Goal: Task Accomplishment & Management: Use online tool/utility

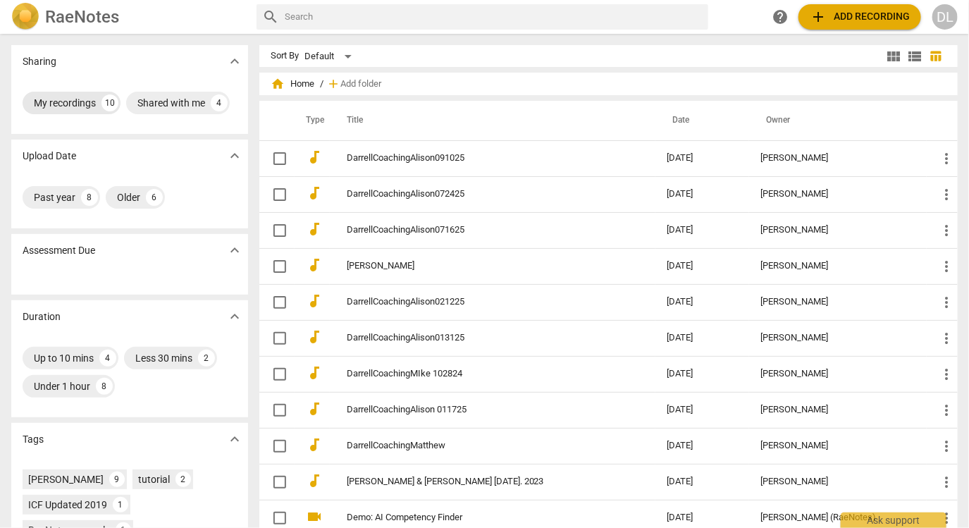
click at [71, 99] on div "My recordings" at bounding box center [65, 103] width 62 height 14
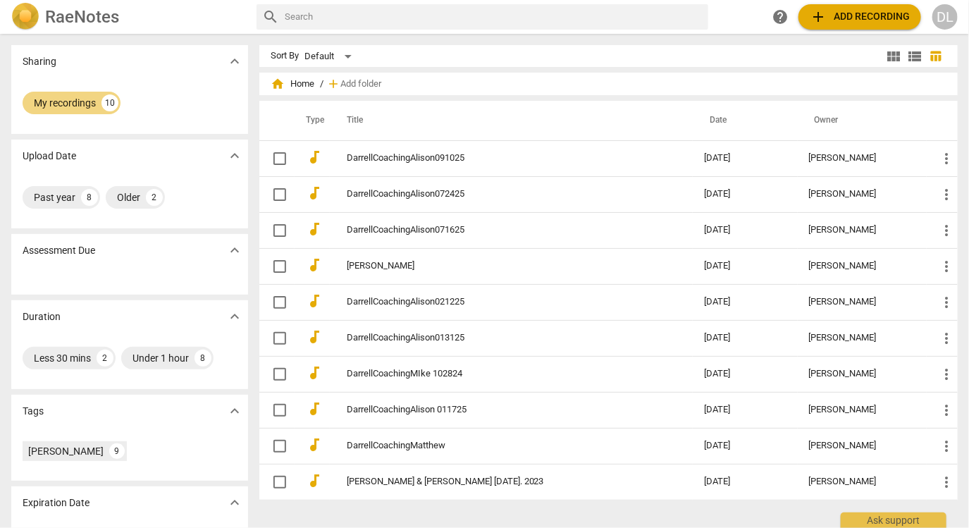
click at [32, 18] on img at bounding box center [25, 17] width 28 height 28
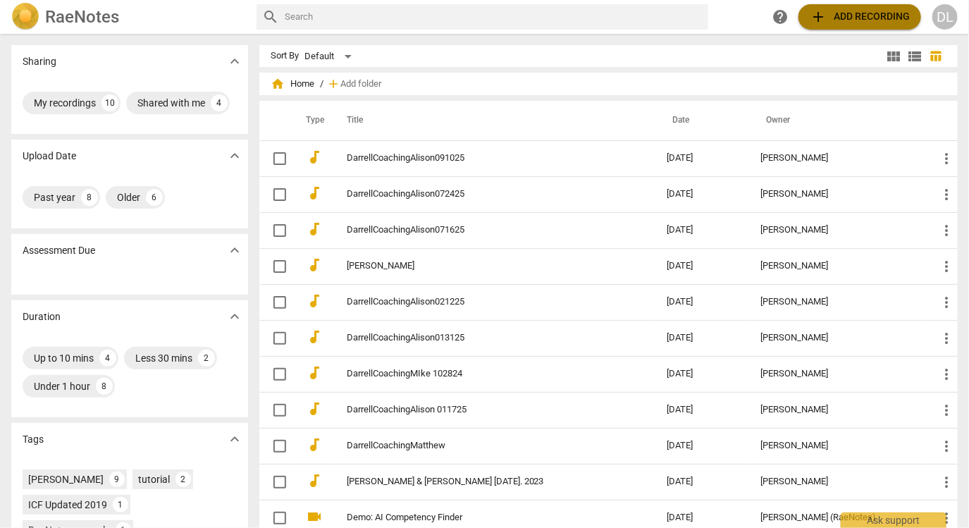
click at [837, 20] on span "add Add recording" at bounding box center [860, 16] width 100 height 17
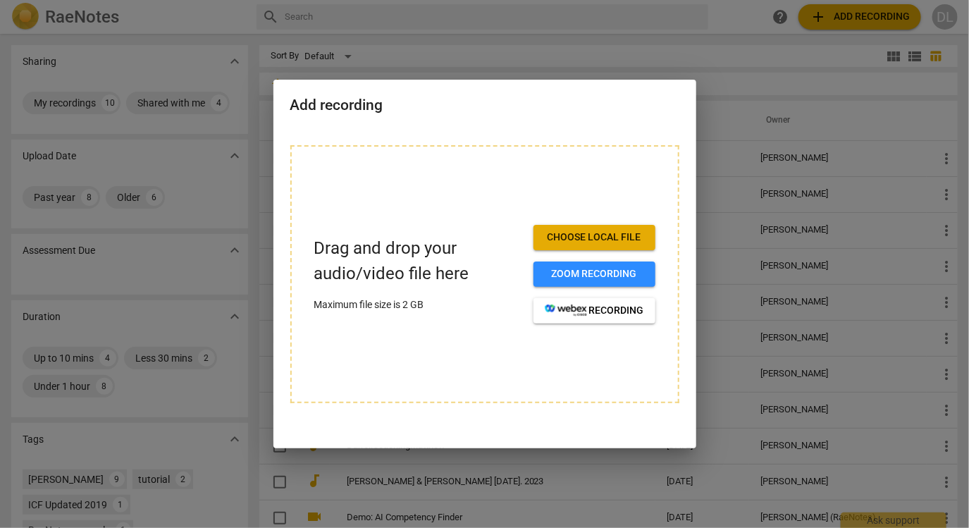
click at [593, 230] on span "Choose local file" at bounding box center [594, 237] width 99 height 14
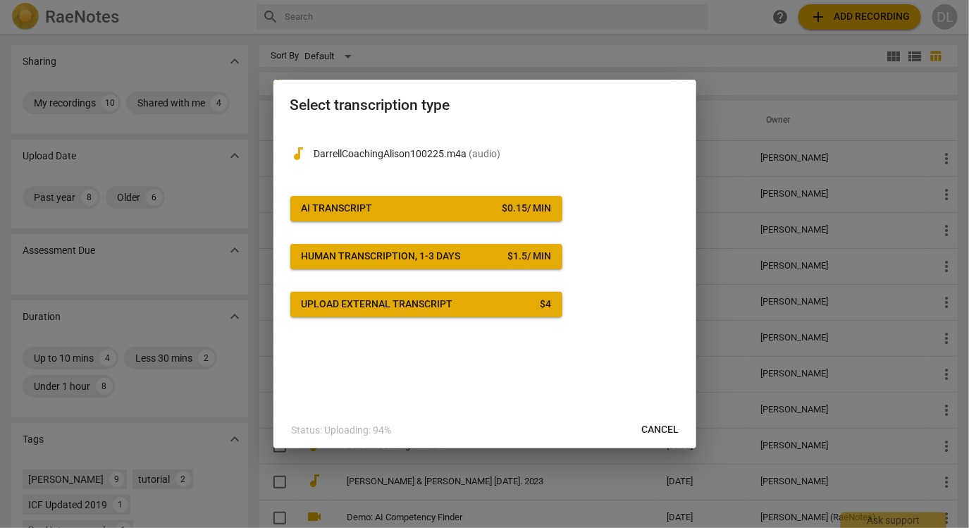
click at [495, 210] on span "AI Transcript $ 0.15 / min" at bounding box center [426, 209] width 249 height 14
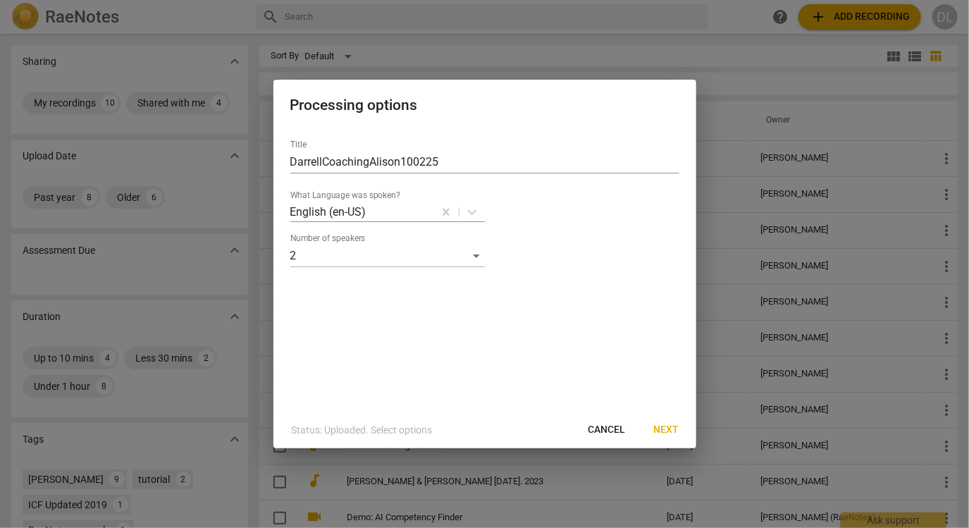
click at [674, 427] on span "Next" at bounding box center [666, 430] width 25 height 14
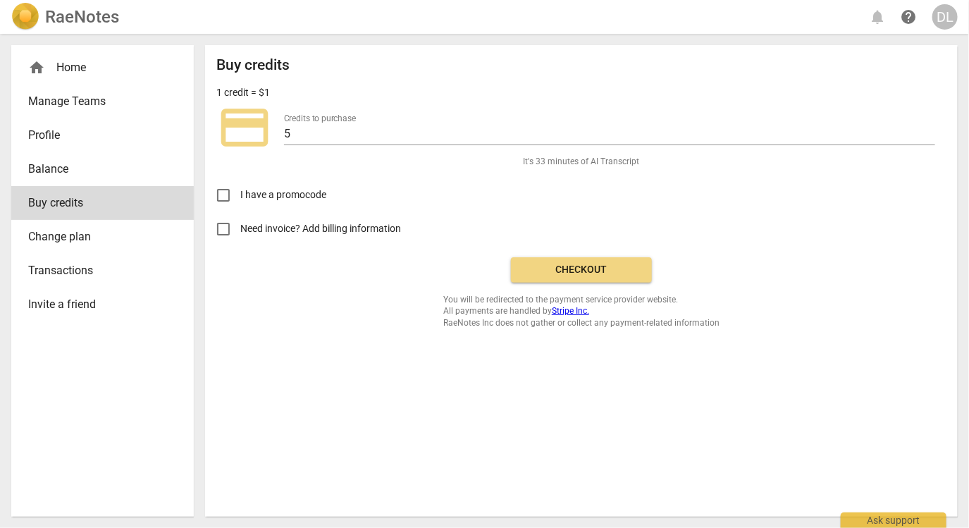
click at [583, 263] on span "Checkout" at bounding box center [581, 270] width 118 height 14
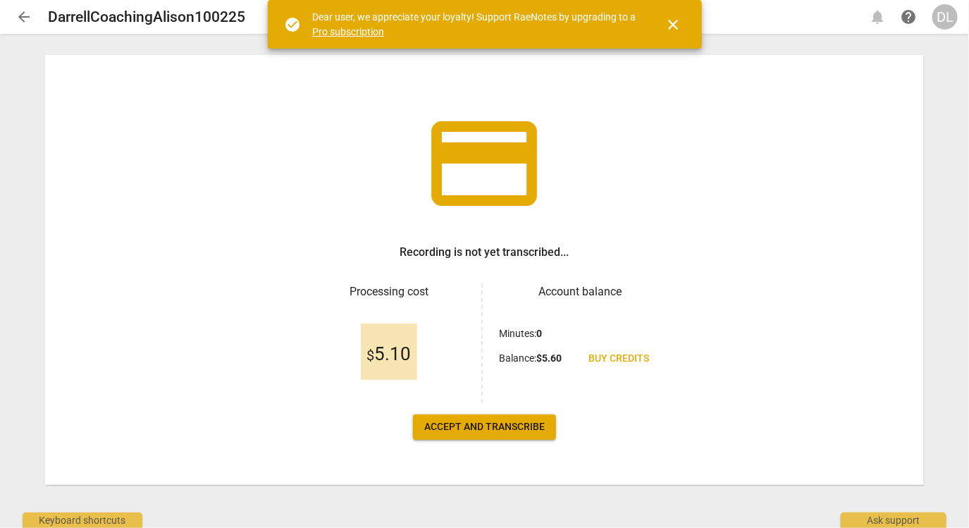
scroll to position [28, 0]
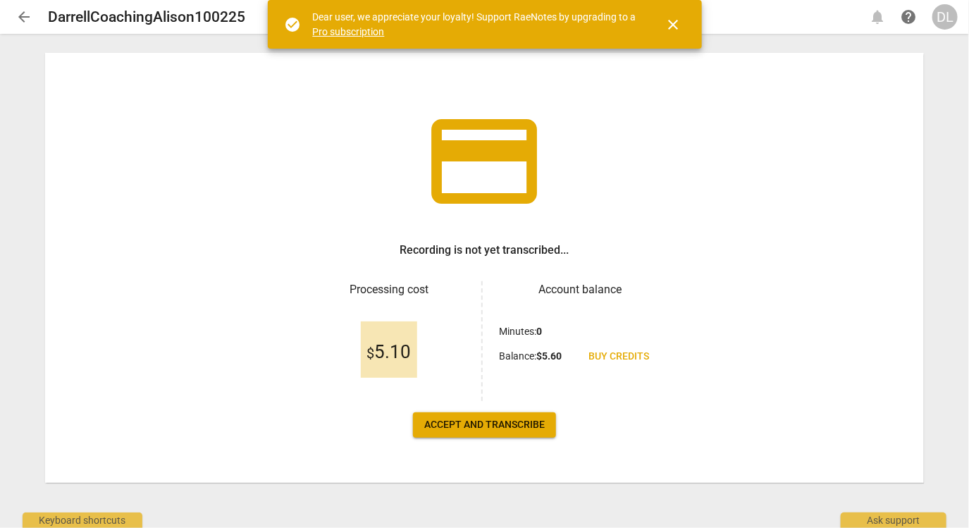
click at [527, 431] on span "Accept and transcribe" at bounding box center [484, 425] width 120 height 14
